Goal: Transaction & Acquisition: Subscribe to service/newsletter

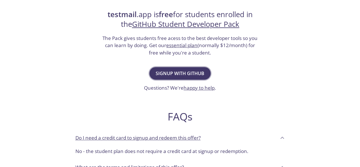
click at [180, 71] on span "Signup with GitHub" at bounding box center [180, 73] width 49 height 8
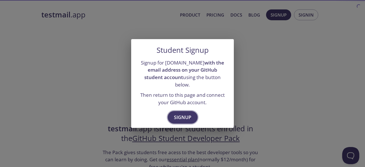
click at [181, 114] on span "Signup" at bounding box center [182, 117] width 17 height 8
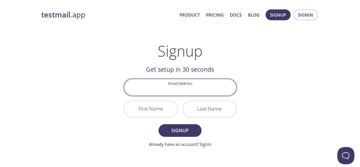
click at [178, 84] on input "Email Address" at bounding box center [180, 87] width 112 height 16
click at [178, 89] on input "Email Address" at bounding box center [180, 87] width 112 height 16
type input "requesturlhttp://localhost:8000/office/patient-folder/51428/vital-parameters/un…"
click at [179, 88] on input "requesturlhttp://localhost:8000/office/patient-folder/51428/vital-parameters/un…" at bounding box center [180, 87] width 112 height 16
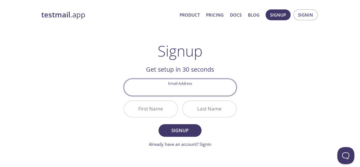
scroll to position [0, 0]
type input "aimene.ferkhi@univ-constantine2.dz"
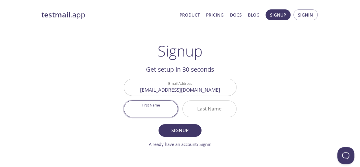
click at [129, 108] on input "First Name" at bounding box center [151, 109] width 54 height 16
type input "AIMENE"
click at [262, 128] on div "testmail .app Product Pricing Docs Blog Signup Signin Signup Get setup in 30 se…" at bounding box center [180, 136] width 292 height 261
click at [215, 105] on input "Last Name" at bounding box center [210, 109] width 54 height 16
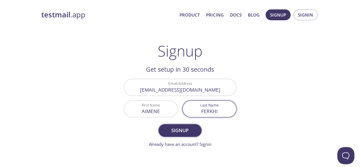
type input "FERKHI"
click at [186, 128] on span "Signup" at bounding box center [180, 130] width 30 height 8
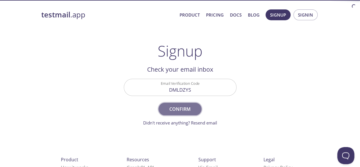
click at [173, 112] on span "Confirm" at bounding box center [180, 109] width 30 height 8
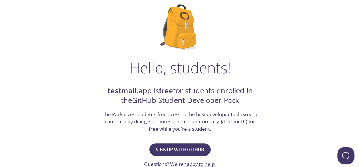
scroll to position [114, 0]
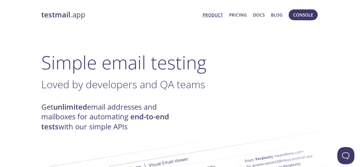
click at [216, 16] on link "Product" at bounding box center [213, 14] width 20 height 7
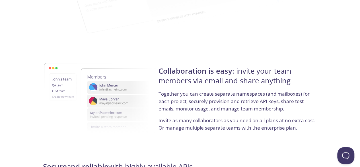
scroll to position [1101, 0]
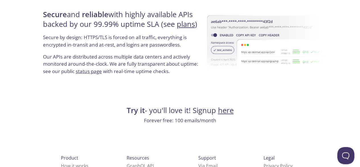
click at [229, 110] on link "here" at bounding box center [226, 110] width 16 height 10
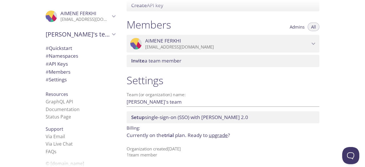
scroll to position [200, 0]
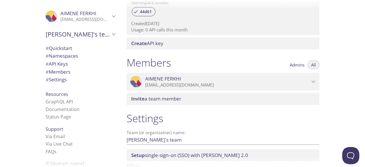
click at [66, 46] on span "# Quickstart" at bounding box center [59, 48] width 26 height 7
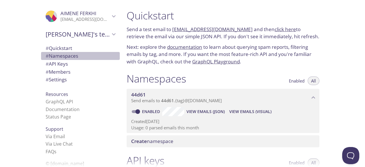
click at [54, 55] on span "# Namespaces" at bounding box center [62, 55] width 32 height 7
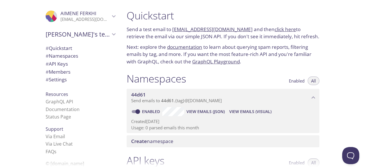
click at [310, 97] on icon "44d61 namespace" at bounding box center [312, 97] width 7 height 7
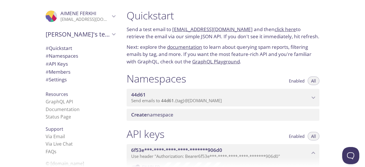
click at [310, 97] on icon "44d61 namespace" at bounding box center [312, 97] width 7 height 7
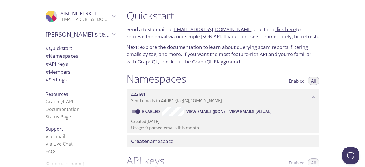
scroll to position [76, 0]
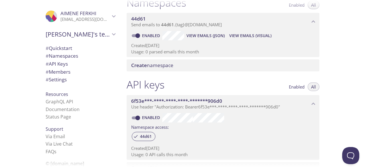
click at [208, 34] on span "View Emails (JSON)" at bounding box center [205, 35] width 38 height 7
click at [242, 38] on span "View Emails (Visual)" at bounding box center [250, 35] width 42 height 7
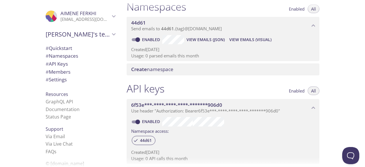
click at [164, 68] on span "Create namespace" at bounding box center [152, 69] width 42 height 7
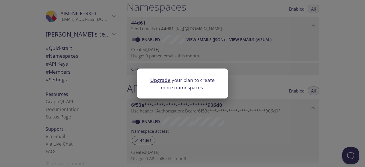
click at [295, 85] on div "Upgrade your plan to create more namespaces." at bounding box center [182, 83] width 365 height 167
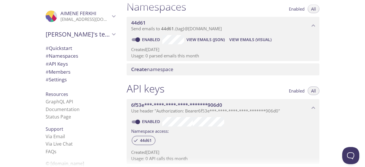
scroll to position [0, 0]
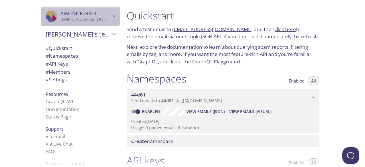
click at [69, 13] on span "AIMENE FERKHI" at bounding box center [78, 13] width 36 height 7
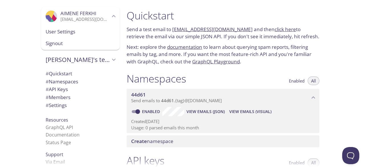
click at [58, 32] on span "User Settings" at bounding box center [80, 31] width 69 height 7
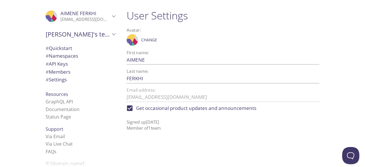
click at [60, 72] on span "# Members" at bounding box center [58, 71] width 25 height 7
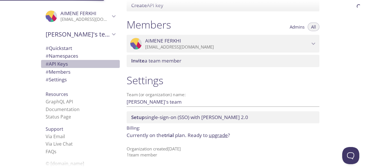
click at [60, 64] on span "# API Keys" at bounding box center [57, 63] width 22 height 7
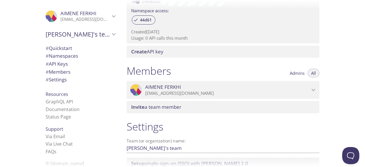
scroll to position [154, 0]
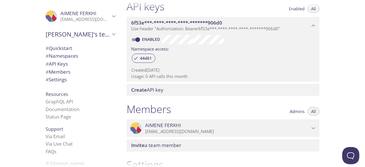
click at [152, 90] on span "Create API key" at bounding box center [147, 89] width 32 height 7
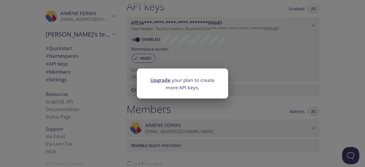
click at [273, 109] on div "Upgrade your plan to create more API keys." at bounding box center [182, 83] width 365 height 167
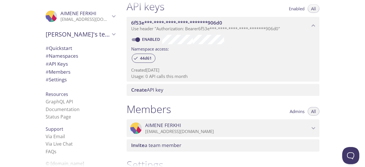
click at [300, 111] on span "Admins" at bounding box center [296, 111] width 15 height 0
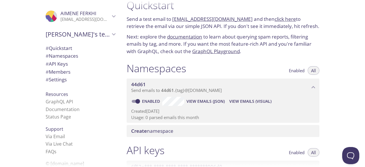
scroll to position [0, 0]
